Goal: Navigation & Orientation: Find specific page/section

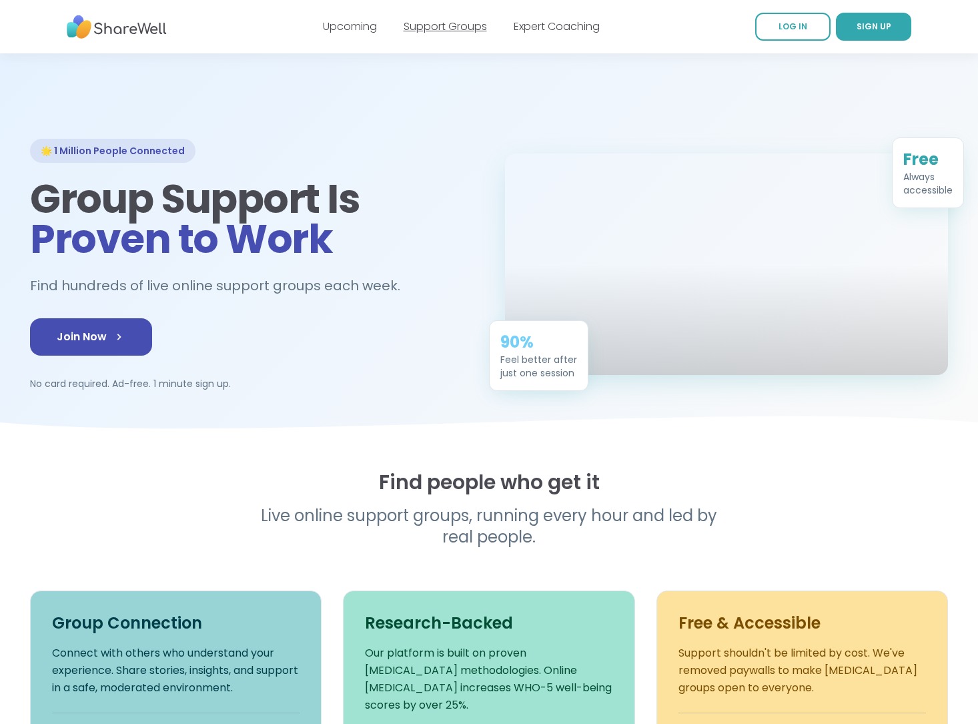
click at [431, 29] on link "Support Groups" at bounding box center [444, 26] width 83 height 15
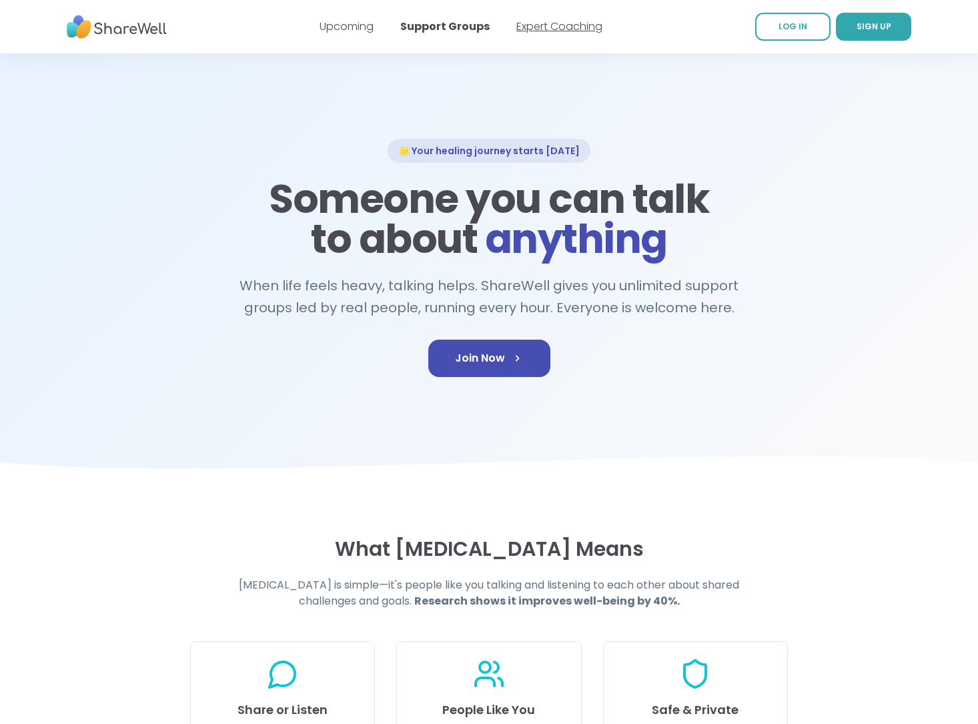
click at [542, 26] on link "Expert Coaching" at bounding box center [559, 26] width 86 height 15
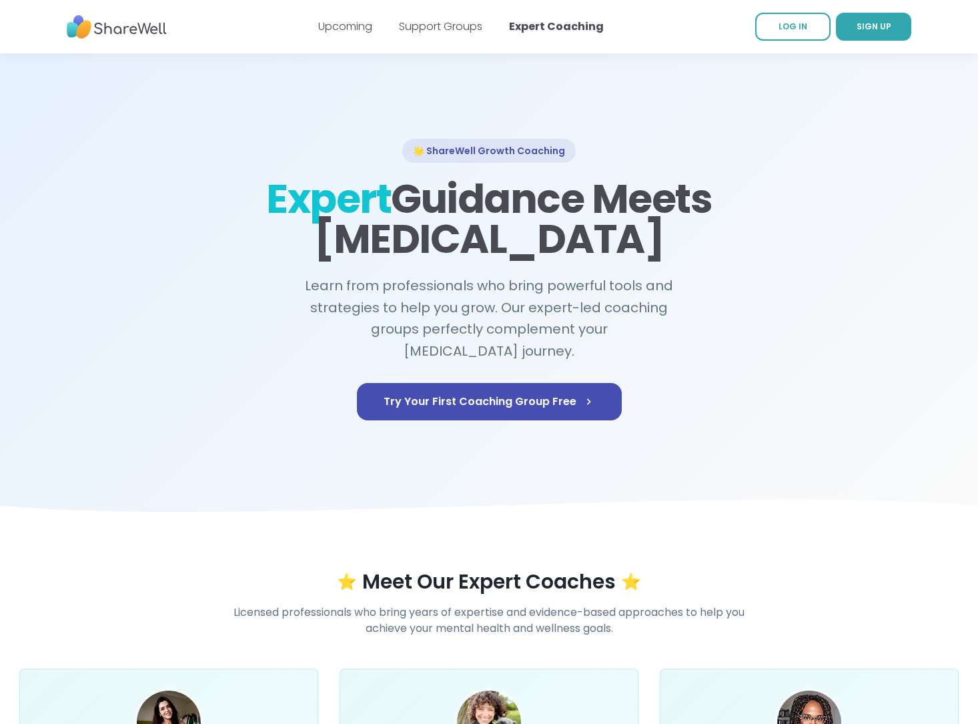
scroll to position [442, 0]
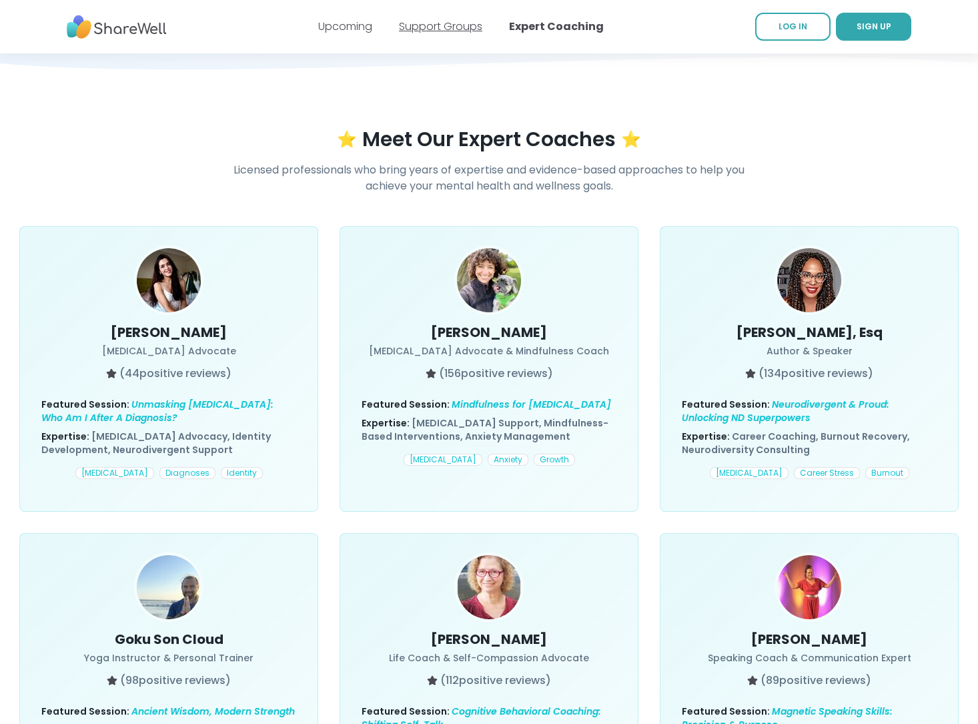
click at [444, 24] on link "Support Groups" at bounding box center [440, 26] width 83 height 15
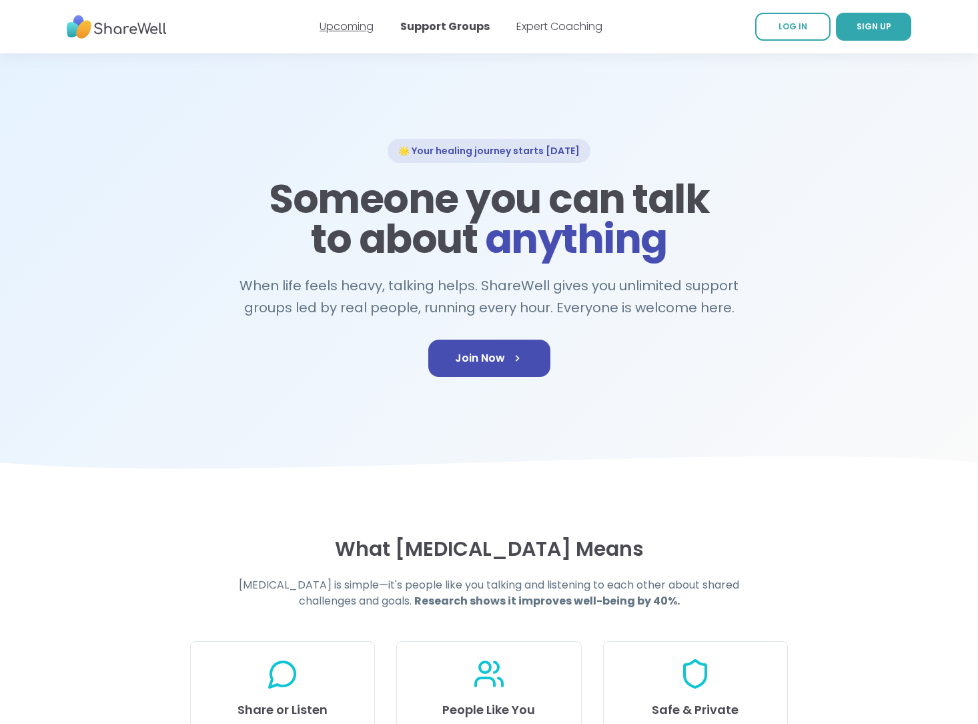
click at [333, 25] on link "Upcoming" at bounding box center [346, 26] width 54 height 15
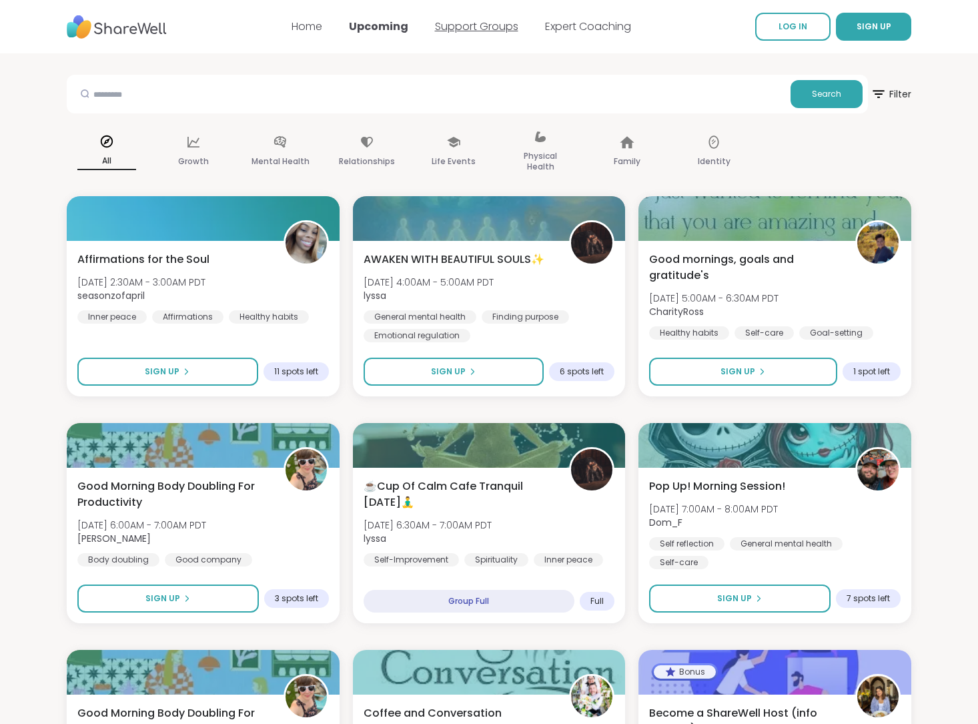
click at [452, 23] on link "Support Groups" at bounding box center [476, 26] width 83 height 15
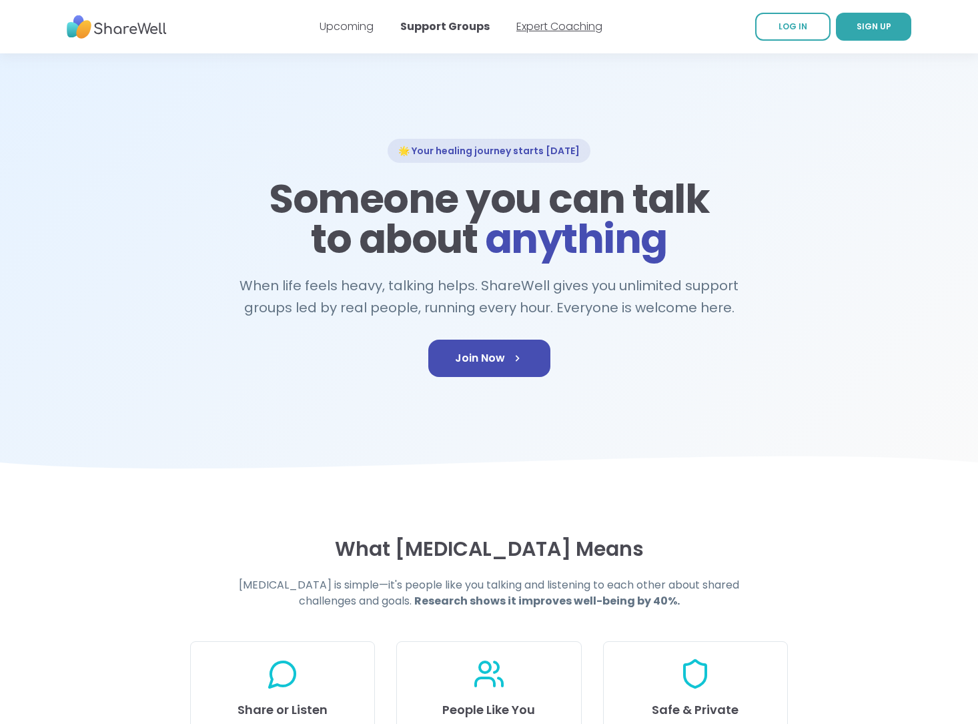
drag, startPoint x: 550, startPoint y: 23, endPoint x: 514, endPoint y: 3, distance: 41.2
click at [550, 23] on link "Expert Coaching" at bounding box center [559, 26] width 86 height 15
click at [557, 25] on link "Expert Coaching" at bounding box center [559, 26] width 86 height 15
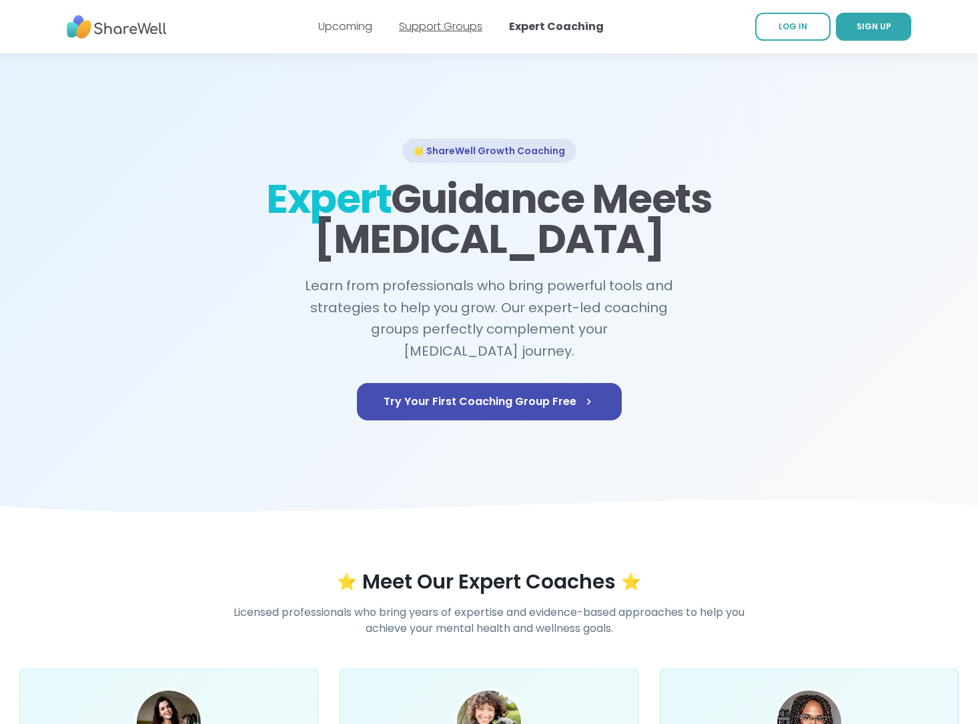
click at [456, 26] on link "Support Groups" at bounding box center [440, 26] width 83 height 15
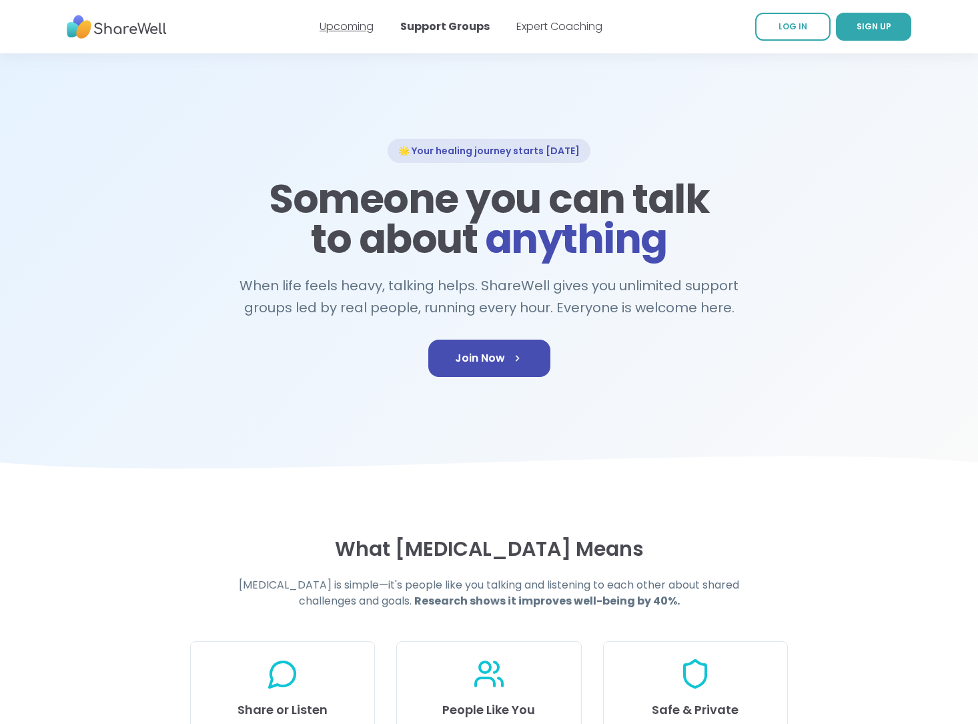
click at [339, 22] on link "Upcoming" at bounding box center [346, 26] width 54 height 15
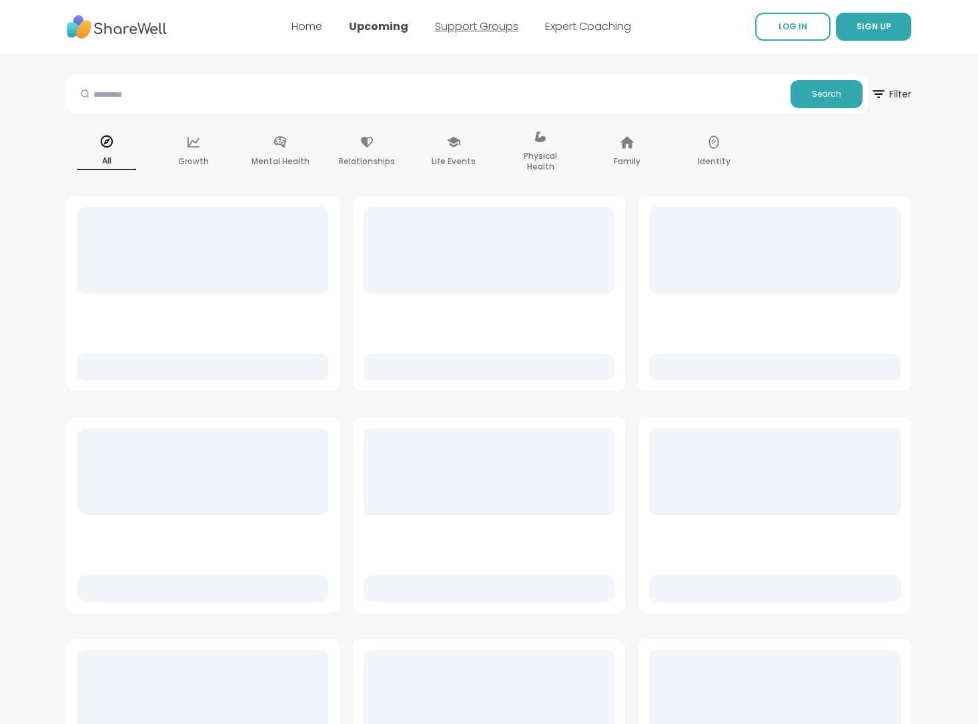
click at [451, 27] on link "Support Groups" at bounding box center [476, 26] width 83 height 15
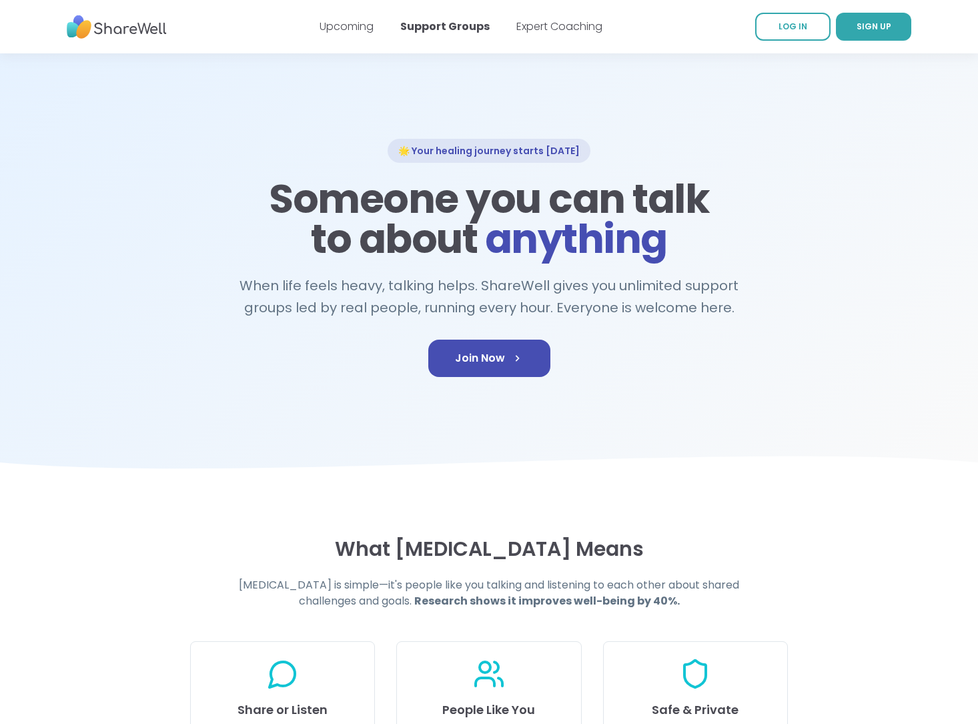
click at [551, 29] on link "Expert Coaching" at bounding box center [559, 26] width 86 height 15
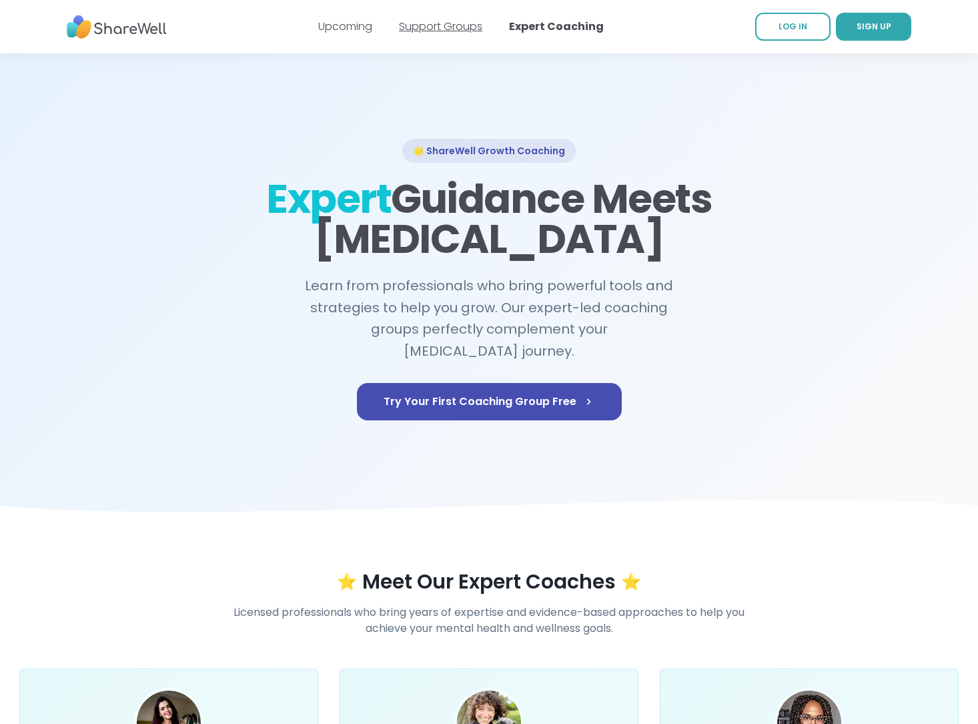
click at [455, 29] on link "Support Groups" at bounding box center [440, 26] width 83 height 15
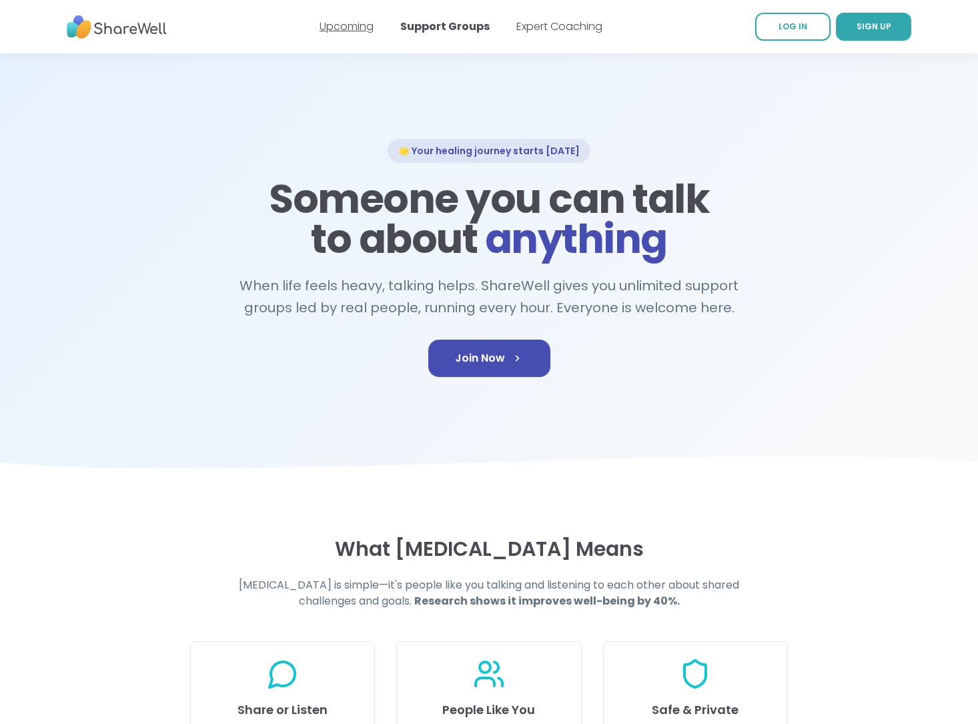
click at [346, 27] on link "Upcoming" at bounding box center [346, 26] width 54 height 15
